Goal: Check status: Check status

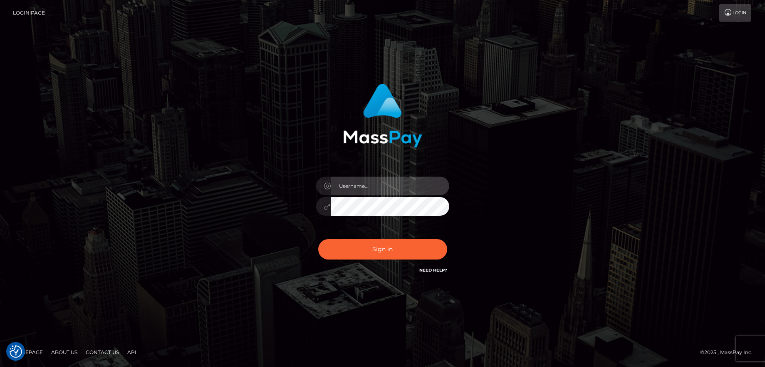
type input "balsaberisic"
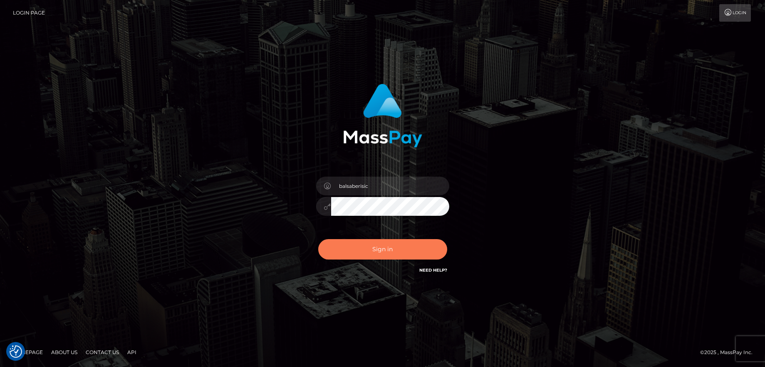
click at [349, 243] on button "Sign in" at bounding box center [382, 249] width 129 height 20
type input "balsaberisic"
click at [346, 253] on button "Sign in" at bounding box center [382, 249] width 129 height 20
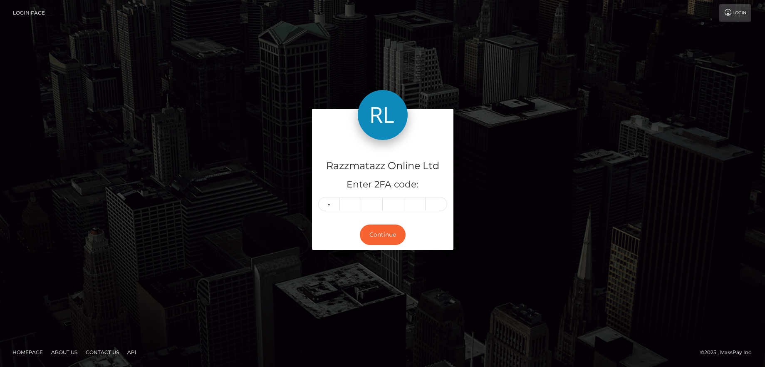
type input "5"
type input "6"
type input "7"
type input "0"
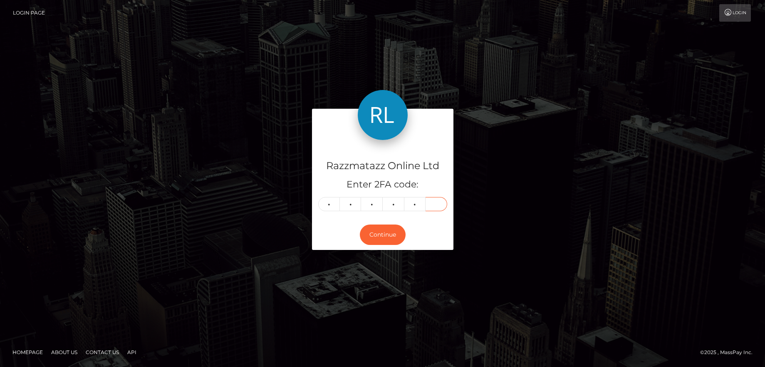
type input "9"
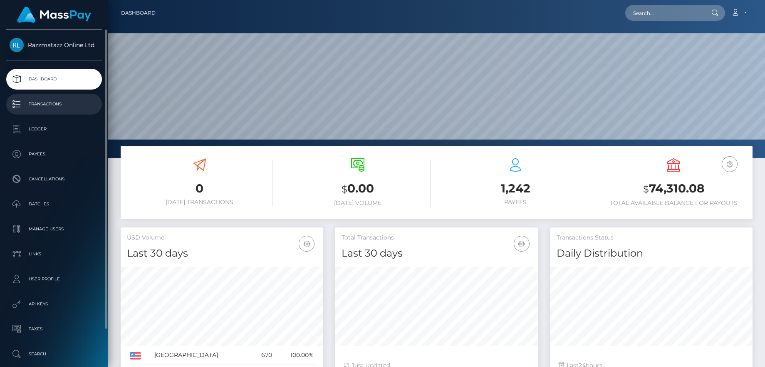
scroll to position [148, 203]
click at [61, 101] on p "Transactions" at bounding box center [54, 104] width 89 height 12
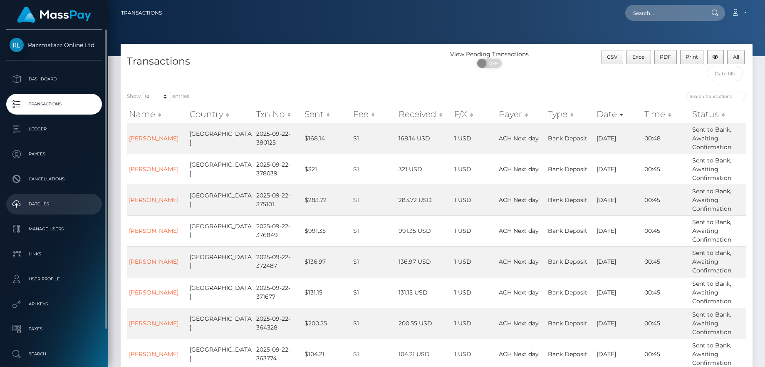
click at [51, 202] on p "Batches" at bounding box center [54, 204] width 89 height 12
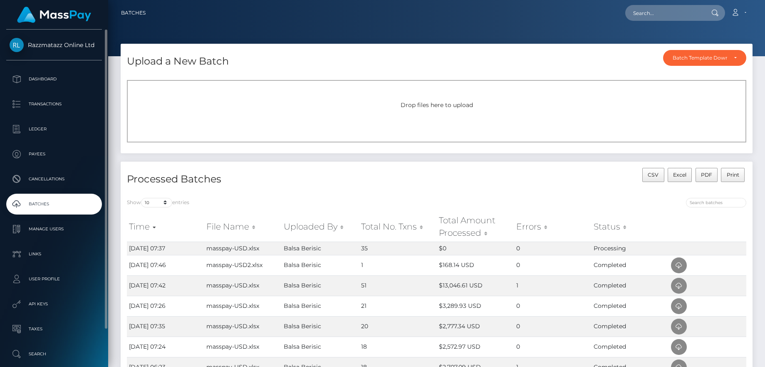
click at [73, 203] on p "Batches" at bounding box center [54, 204] width 89 height 12
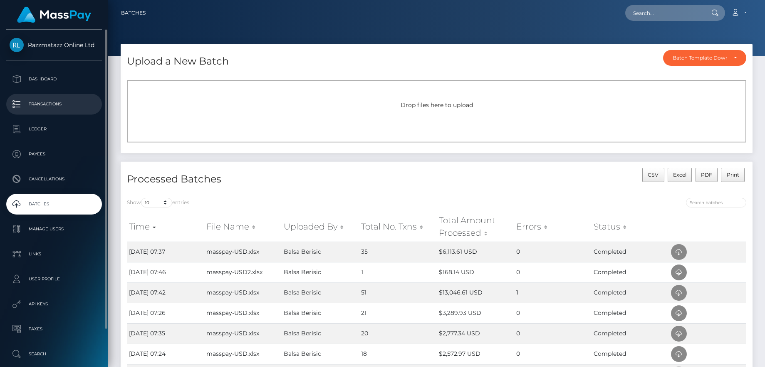
click at [67, 104] on p "Transactions" at bounding box center [54, 104] width 89 height 12
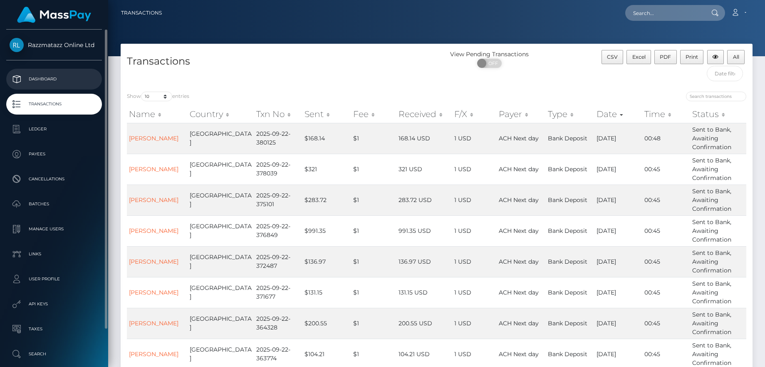
click at [56, 84] on p "Dashboard" at bounding box center [54, 79] width 89 height 12
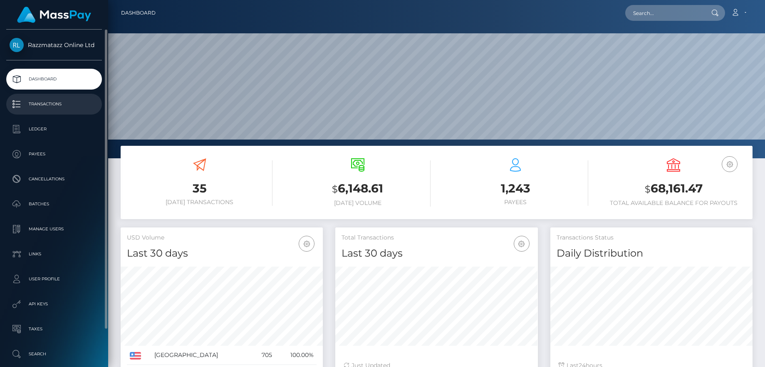
scroll to position [148, 203]
click at [62, 107] on p "Transactions" at bounding box center [54, 104] width 89 height 12
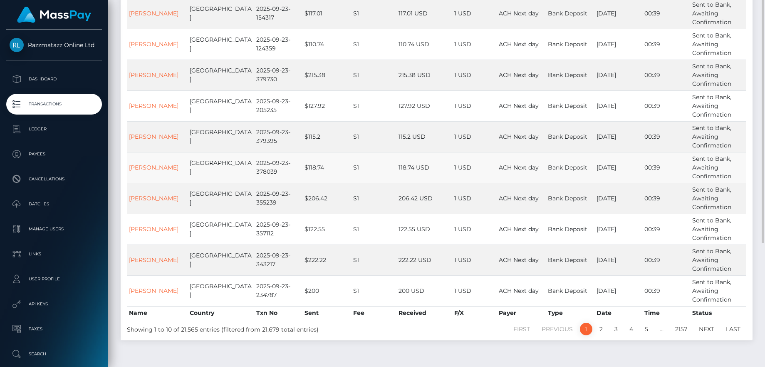
scroll to position [148, 0]
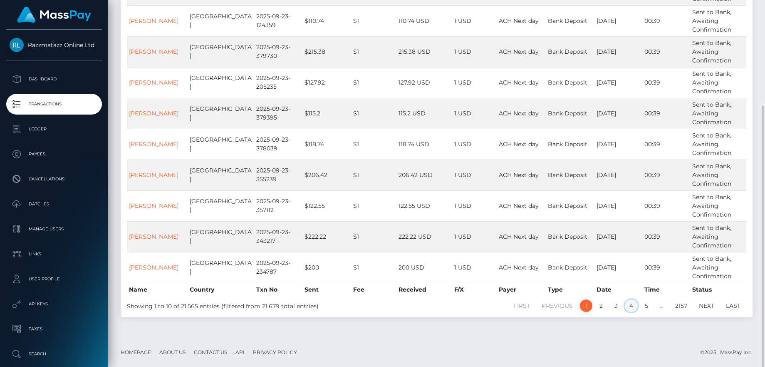
click at [633, 305] on link "4" at bounding box center [631, 305] width 13 height 12
click at [614, 305] on link "3" at bounding box center [616, 305] width 12 height 12
click at [603, 307] on link "2" at bounding box center [601, 305] width 12 height 12
click at [586, 303] on link "1" at bounding box center [586, 305] width 12 height 12
